Goal: Use online tool/utility: Utilize a website feature to perform a specific function

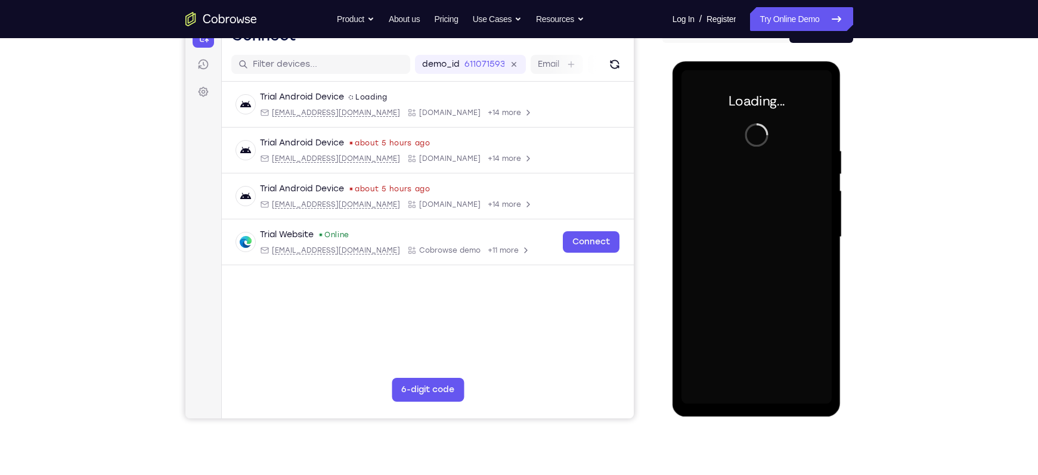
scroll to position [136, 0]
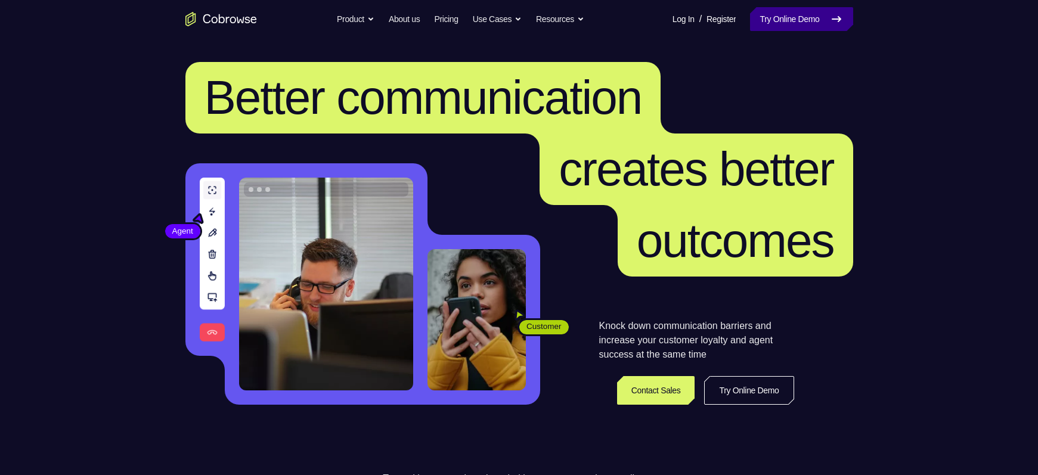
click at [808, 23] on link "Try Online Demo" at bounding box center [801, 19] width 103 height 24
click at [798, 24] on link "Try Online Demo" at bounding box center [801, 19] width 103 height 24
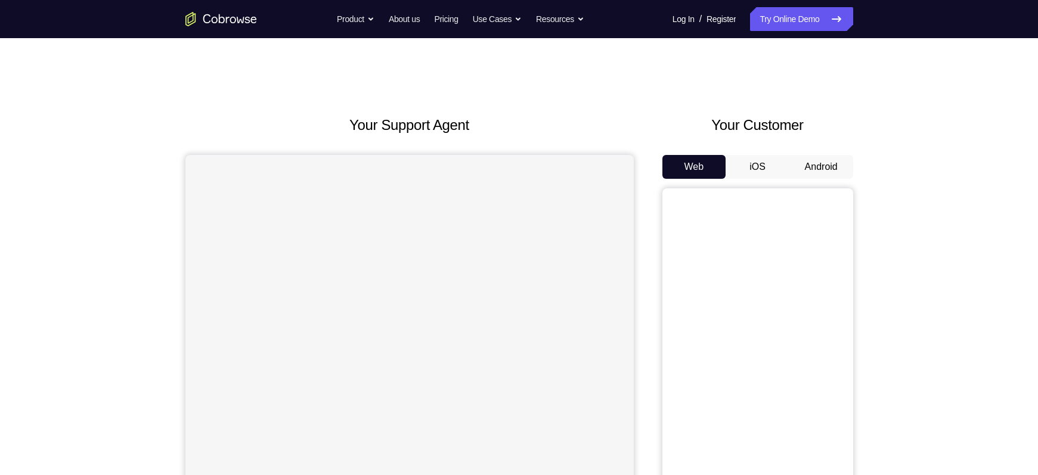
click at [808, 165] on button "Android" at bounding box center [822, 167] width 64 height 24
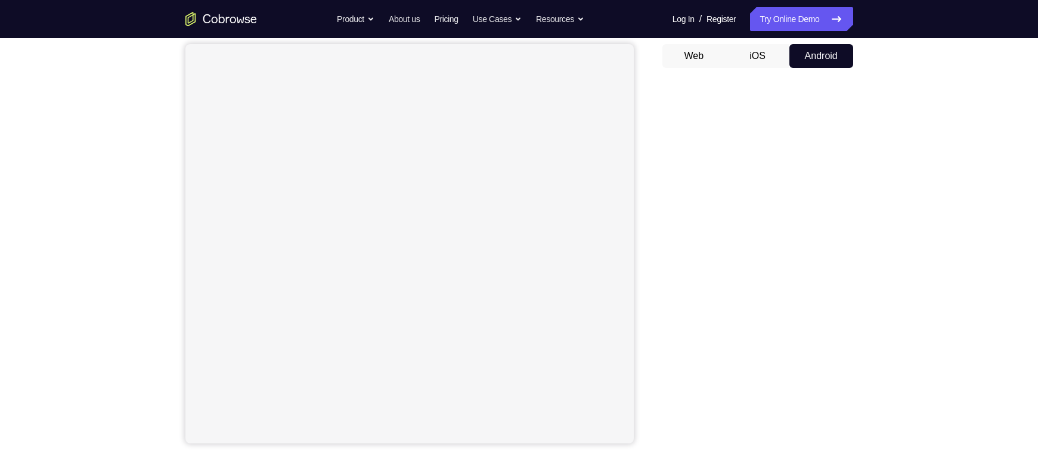
scroll to position [110, 0]
click at [757, 63] on button "iOS" at bounding box center [758, 57] width 64 height 24
click at [808, 57] on button "Android" at bounding box center [822, 57] width 64 height 24
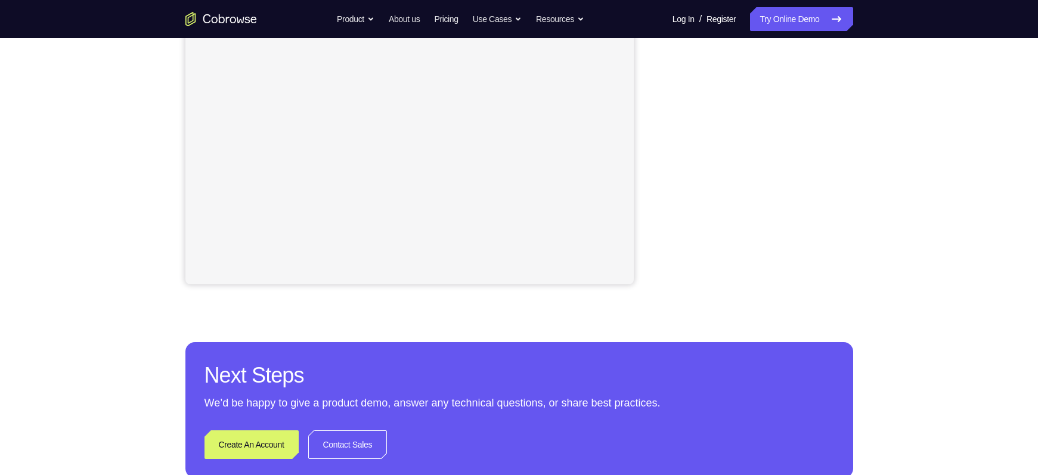
scroll to position [0, 0]
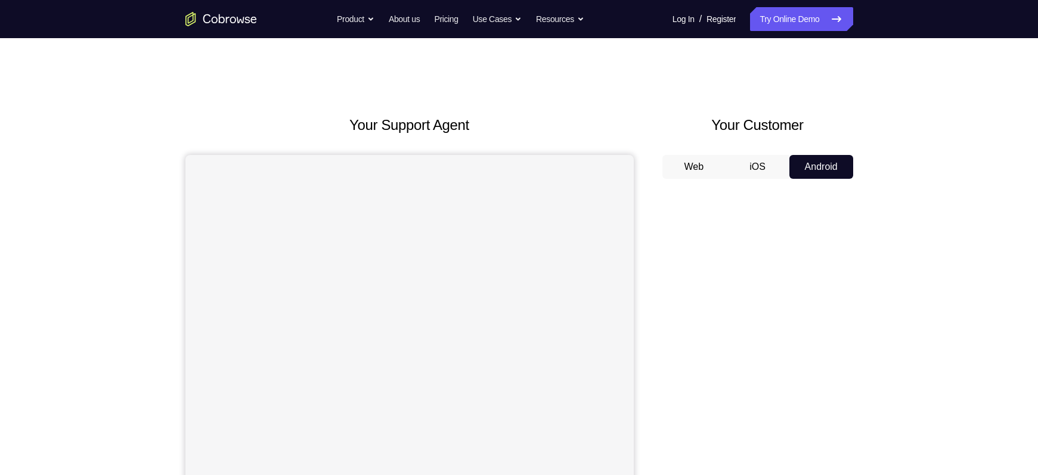
click at [688, 172] on button "Web" at bounding box center [695, 167] width 64 height 24
click at [746, 181] on div "Web iOS Android" at bounding box center [758, 355] width 191 height 400
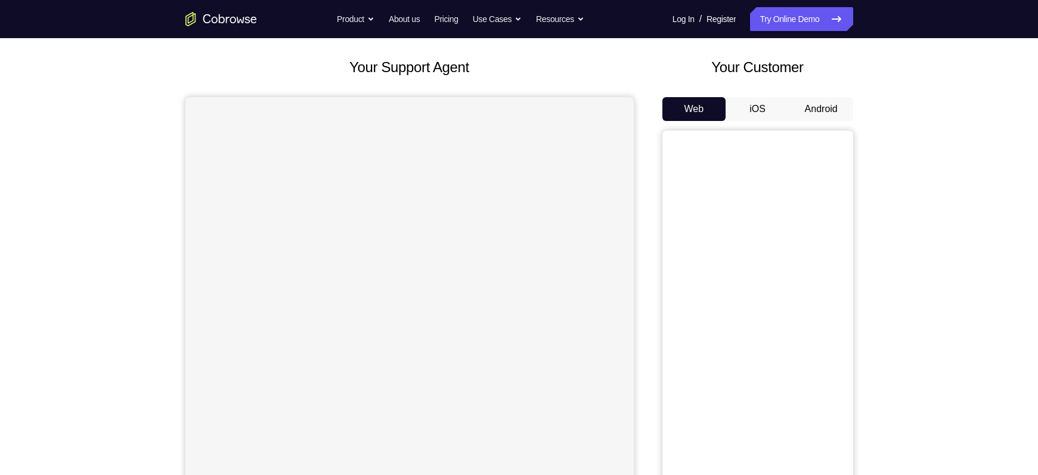
scroll to position [57, 0]
click at [753, 105] on button "iOS" at bounding box center [758, 110] width 64 height 24
click at [818, 118] on button "Android" at bounding box center [822, 110] width 64 height 24
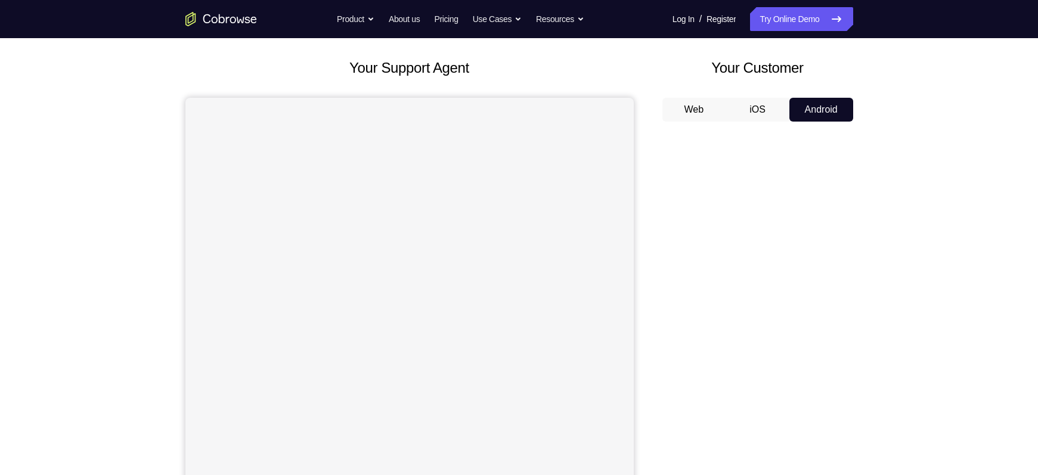
click at [818, 118] on button "Android" at bounding box center [822, 110] width 64 height 24
click at [746, 96] on div "Your Customer Web iOS Android" at bounding box center [758, 277] width 191 height 441
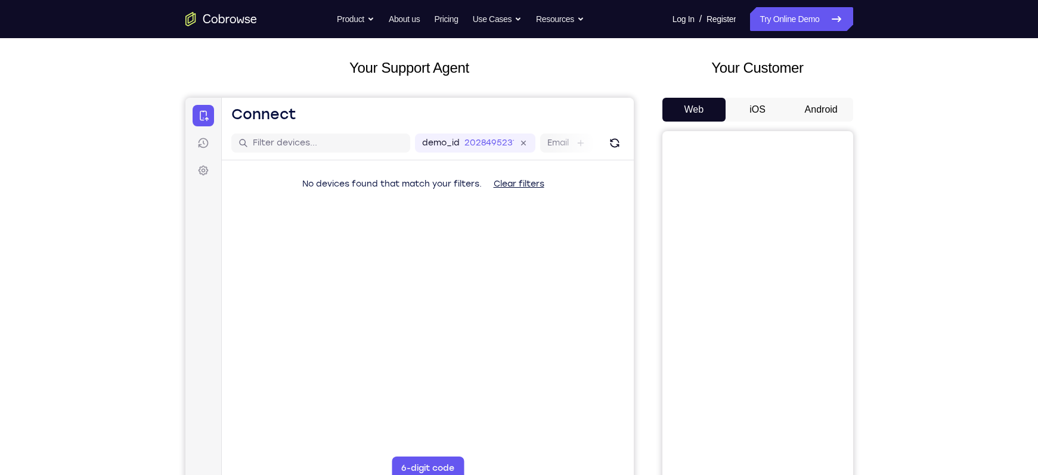
click at [821, 100] on button "Android" at bounding box center [822, 110] width 64 height 24
